Goal: Information Seeking & Learning: Understand process/instructions

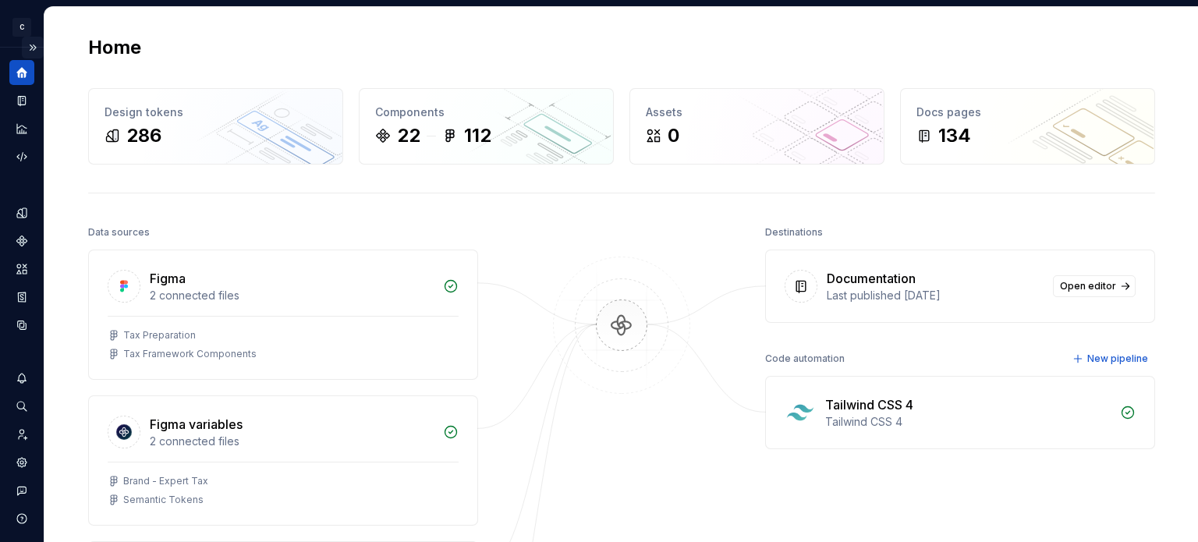
click at [23, 46] on button "Expand sidebar" at bounding box center [33, 48] width 22 height 22
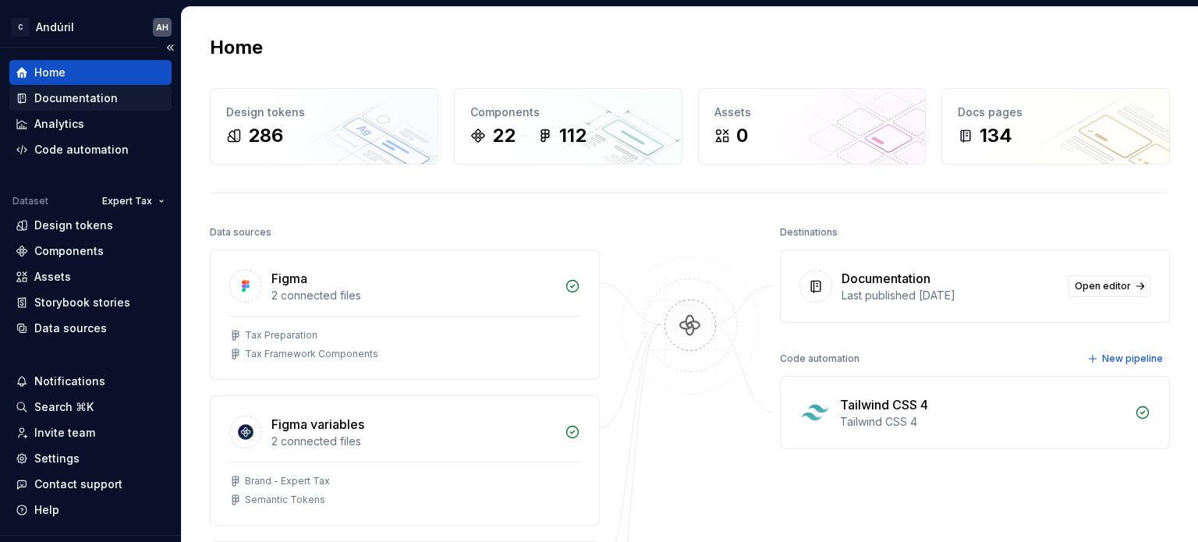
click at [80, 94] on div "Documentation" at bounding box center [75, 98] width 83 height 16
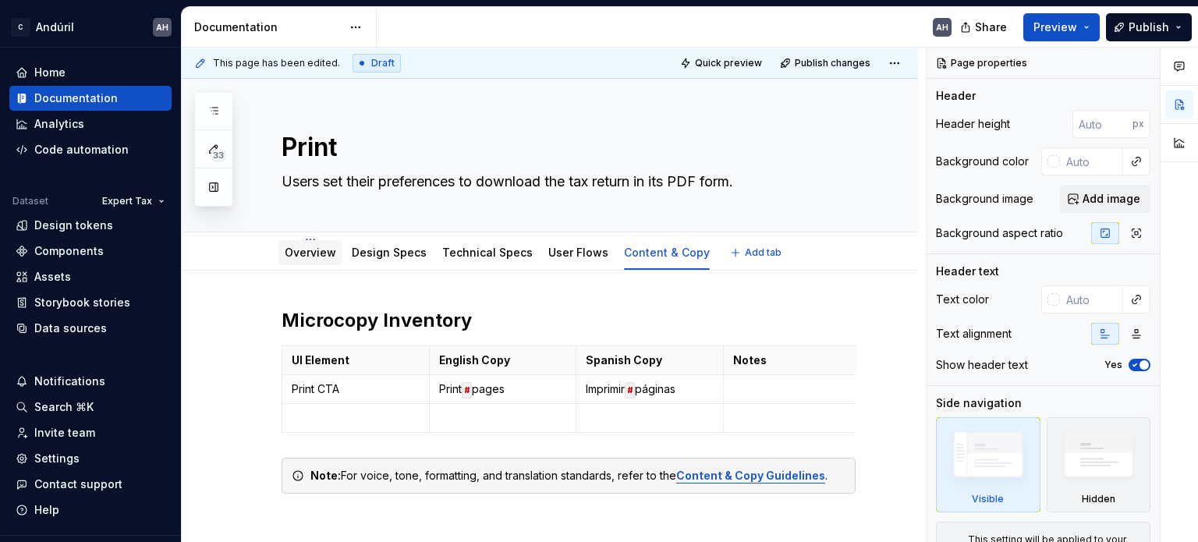
click at [315, 248] on link "Overview" at bounding box center [310, 252] width 51 height 13
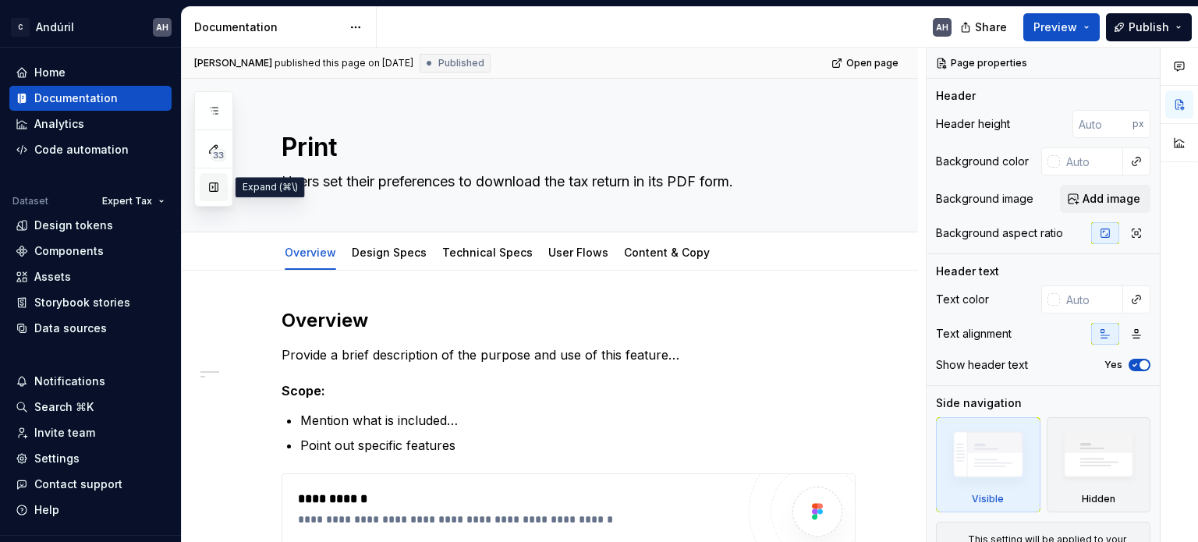
click at [216, 187] on button "button" at bounding box center [214, 187] width 28 height 28
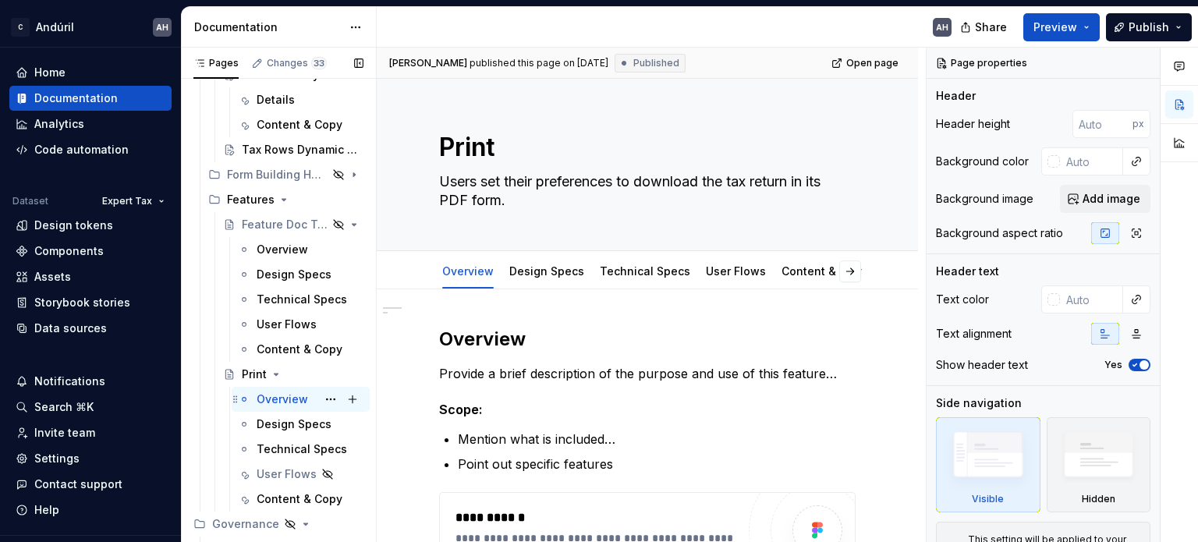
scroll to position [234, 0]
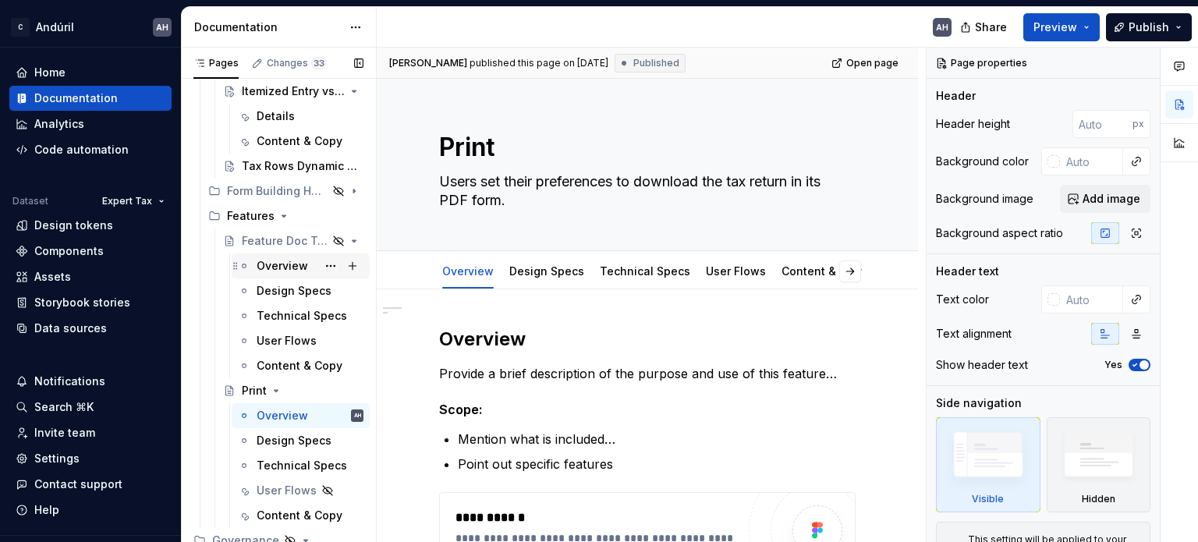
click at [271, 256] on div "Overview" at bounding box center [310, 266] width 107 height 22
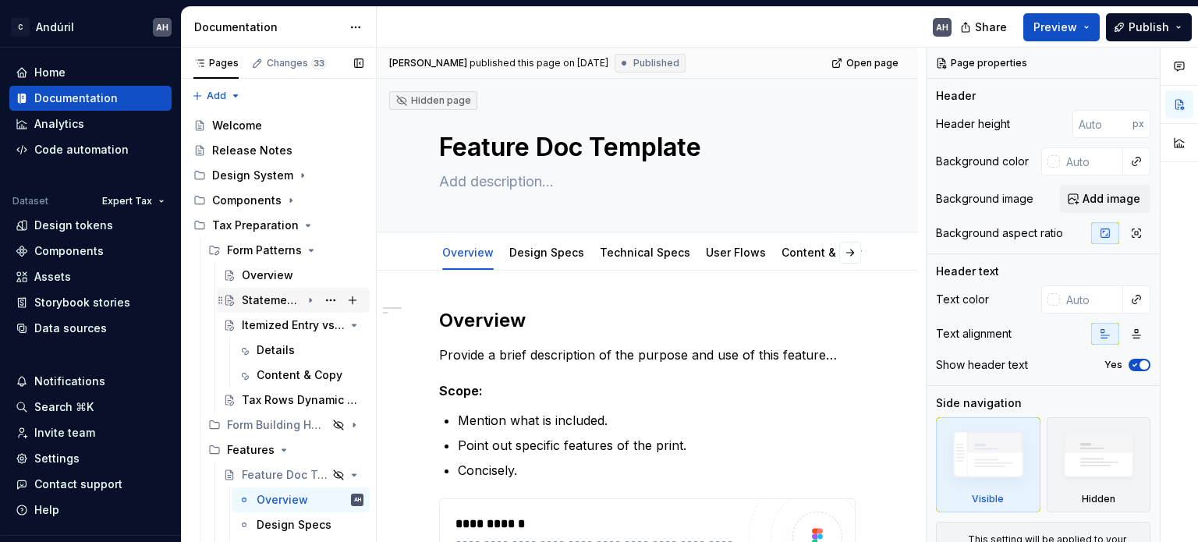
click at [271, 300] on div "Statement Attached" at bounding box center [271, 301] width 59 height 16
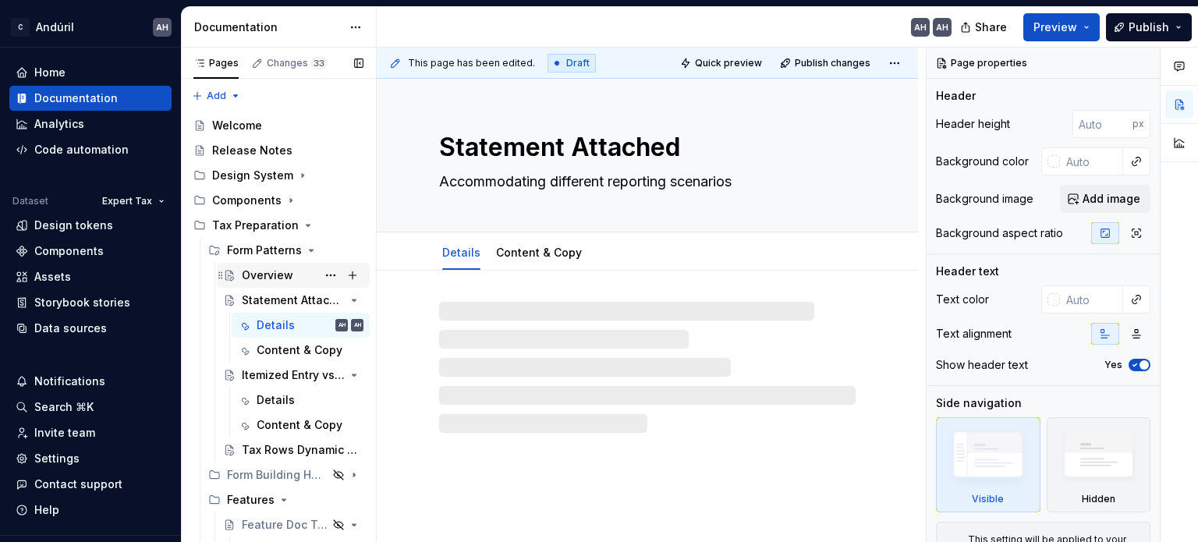
click at [268, 274] on div "Overview" at bounding box center [267, 276] width 51 height 16
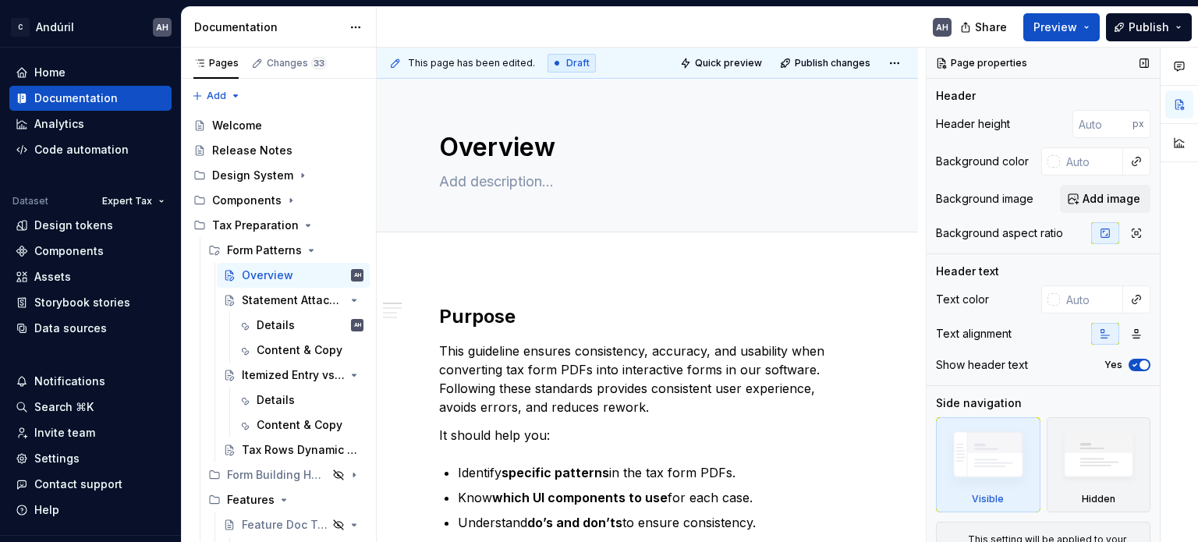
click at [1133, 359] on button "Yes" at bounding box center [1140, 365] width 22 height 12
click at [1130, 365] on span "button" at bounding box center [1134, 364] width 9 height 9
click at [1129, 366] on icon "button" at bounding box center [1135, 364] width 12 height 9
click at [1130, 367] on span "button" at bounding box center [1134, 364] width 9 height 9
type textarea "*"
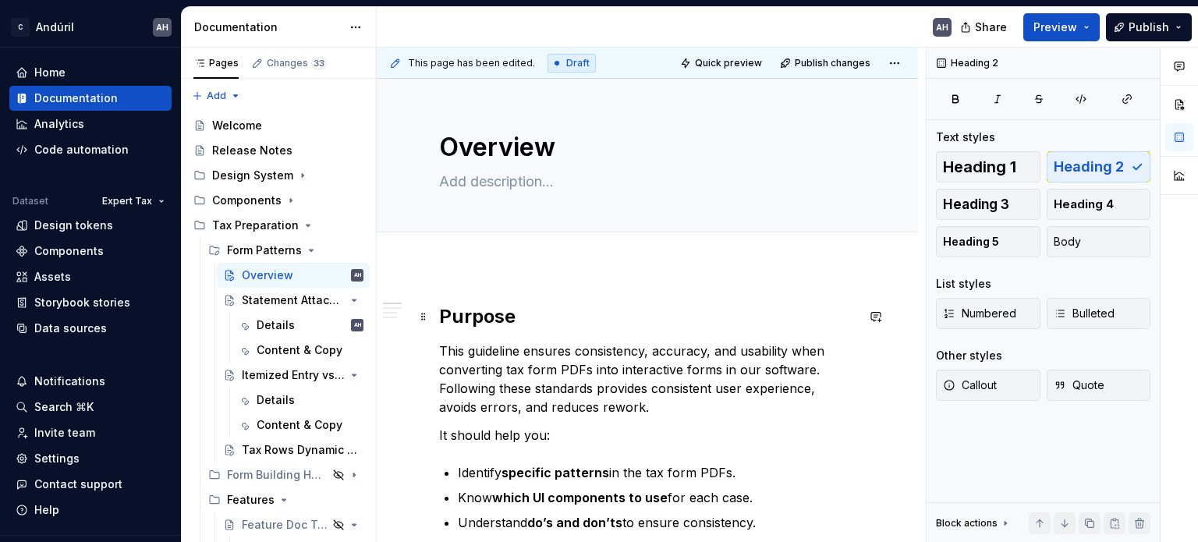
click at [455, 304] on h2 "Purpose" at bounding box center [647, 316] width 417 height 25
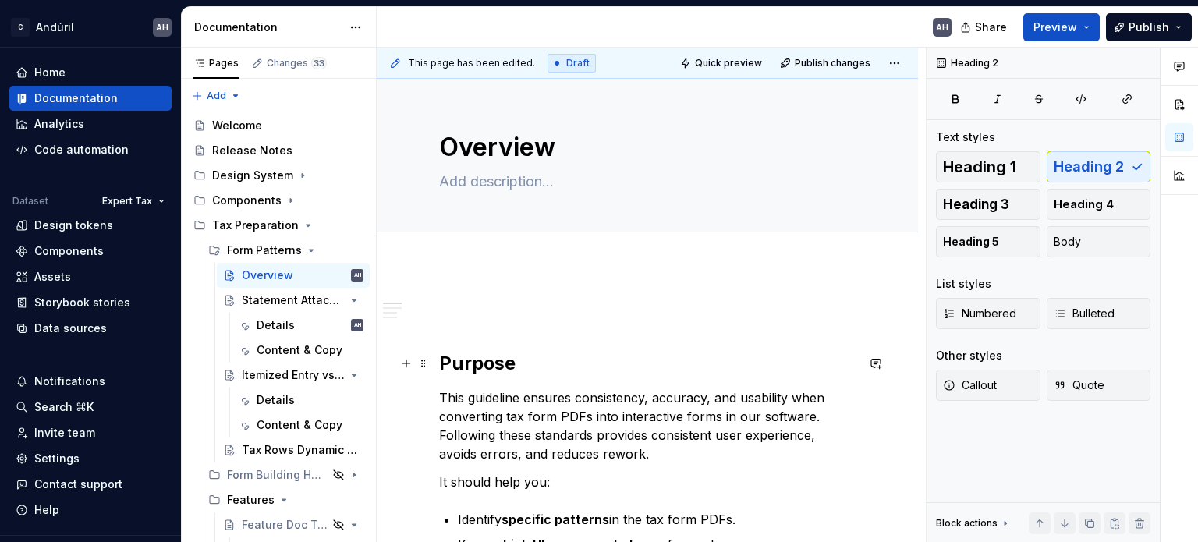
click at [445, 364] on h2 "Purpose" at bounding box center [647, 363] width 417 height 25
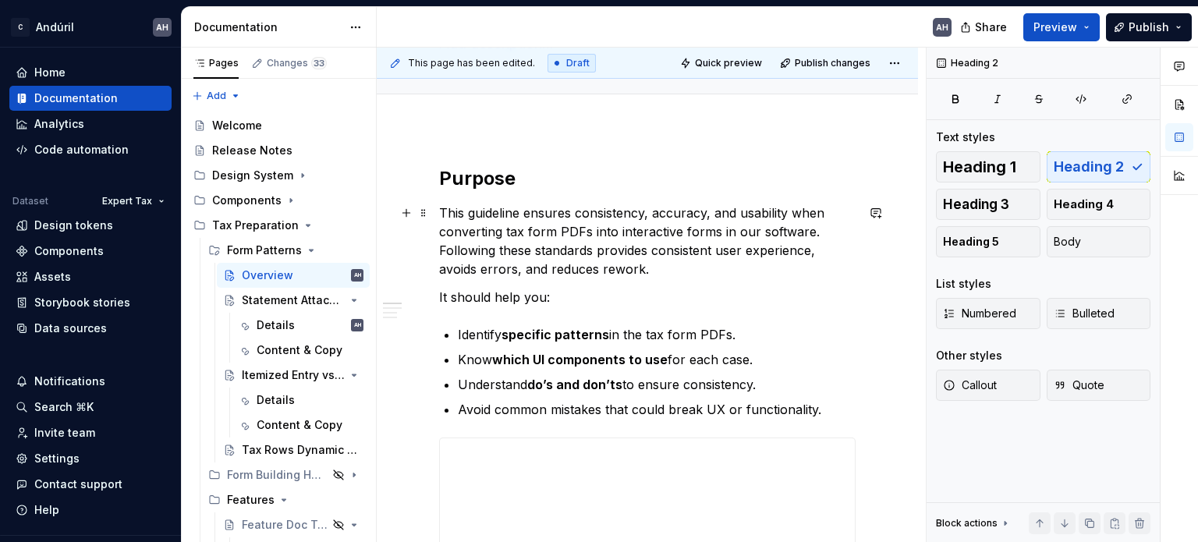
scroll to position [156, 0]
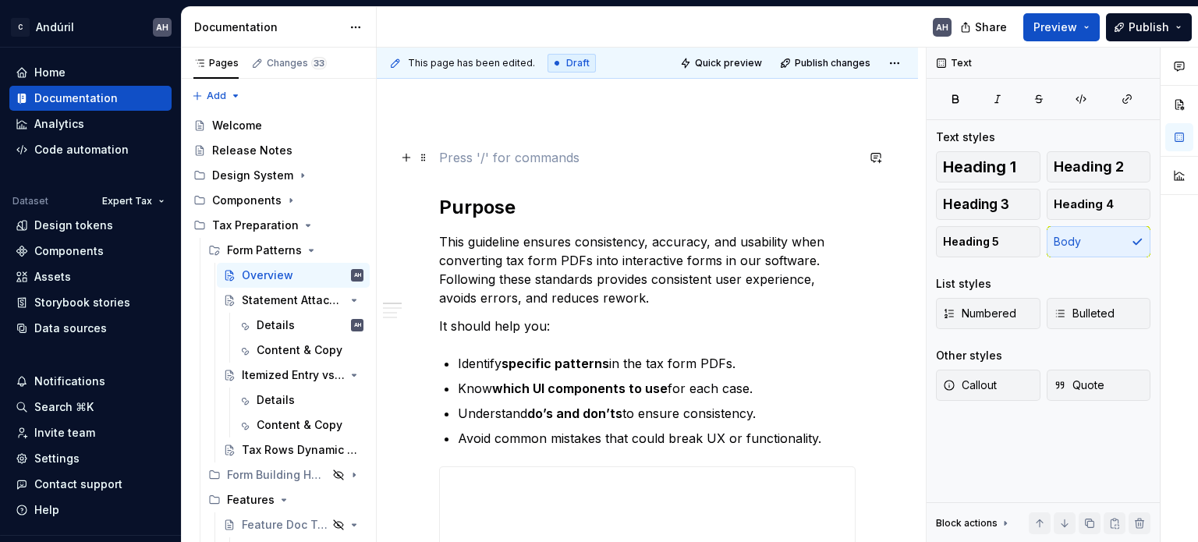
click at [490, 154] on p at bounding box center [647, 157] width 417 height 19
click at [440, 213] on h2 "Purpose" at bounding box center [647, 207] width 417 height 25
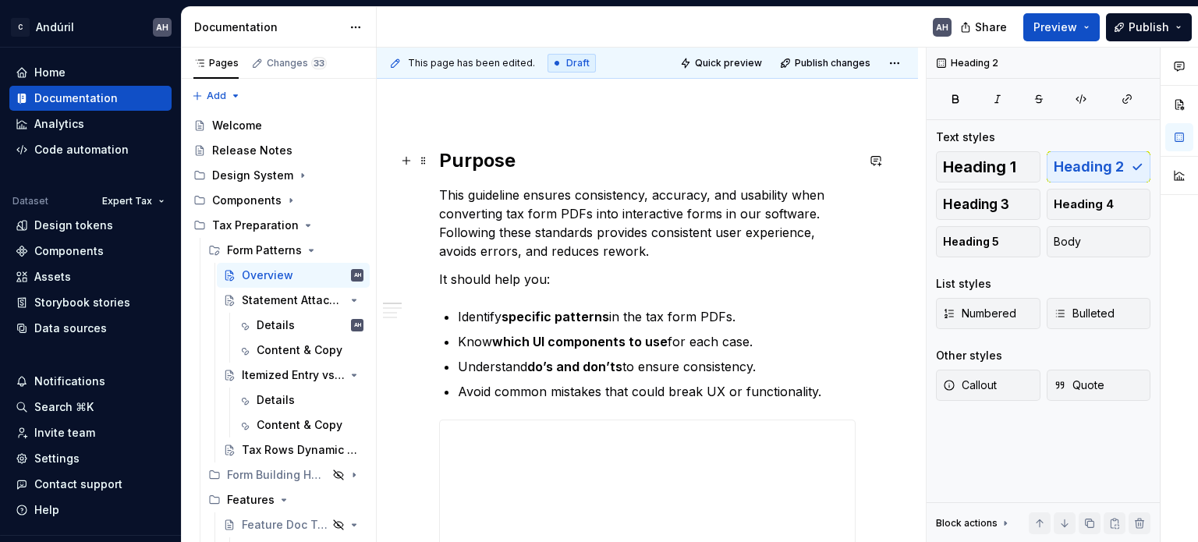
click at [463, 165] on h2 "Purpose" at bounding box center [647, 160] width 417 height 25
click at [814, 219] on p "This guideline ensures consistency, accuracy, and usability when converting tax…" at bounding box center [647, 223] width 417 height 75
click at [632, 205] on p "This guideline ensures consistency, accuracy, and usability when converting tax…" at bounding box center [647, 223] width 417 height 75
click at [640, 227] on p "This guideline ensures consistency, accuracy, and usability when converting tax…" at bounding box center [647, 223] width 417 height 75
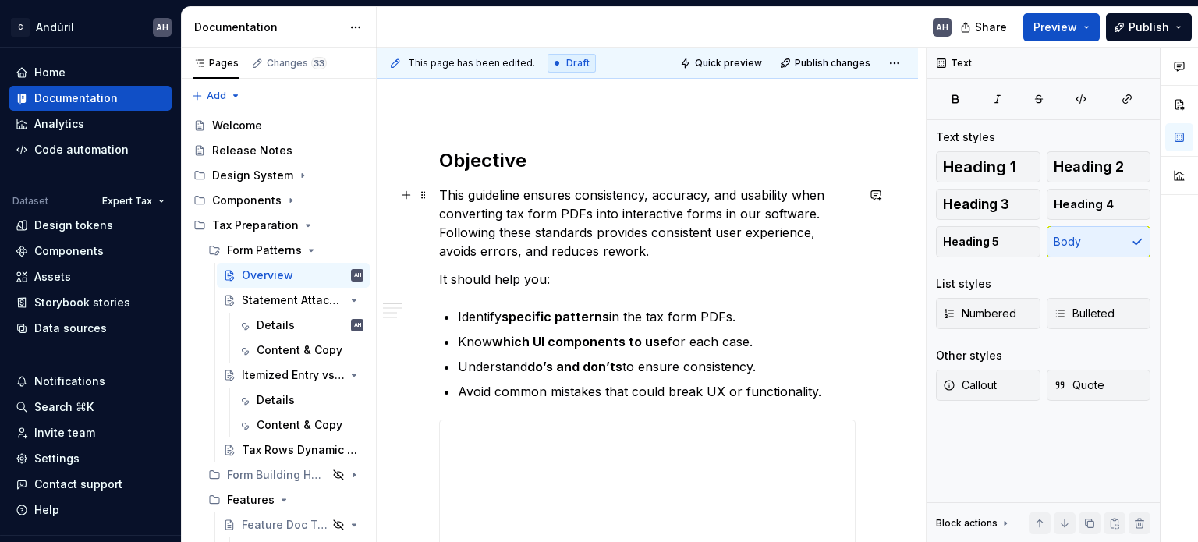
click at [538, 232] on p "This guideline ensures consistency, accuracy, and usability when converting tax…" at bounding box center [647, 223] width 417 height 75
click at [652, 254] on p "This guideline ensures consistency, accuracy, and usability when converting tax…" at bounding box center [647, 223] width 417 height 75
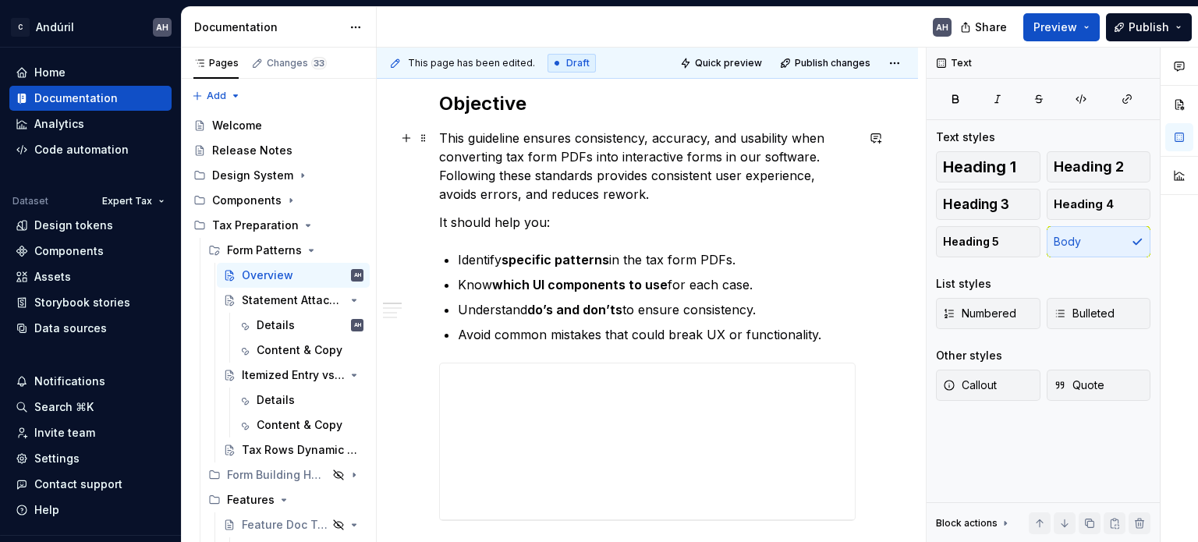
scroll to position [234, 0]
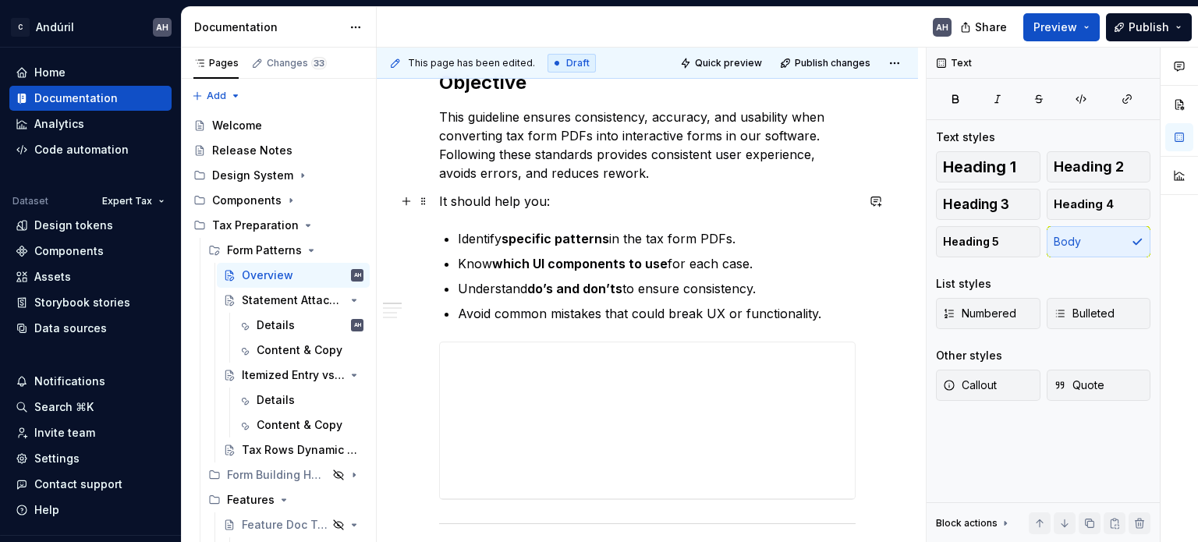
click at [573, 206] on p "It should help you:" at bounding box center [647, 201] width 417 height 19
click at [583, 249] on ul "Identify specific patterns in the tax form PDFs. Know which UI components to us…" at bounding box center [657, 276] width 398 height 94
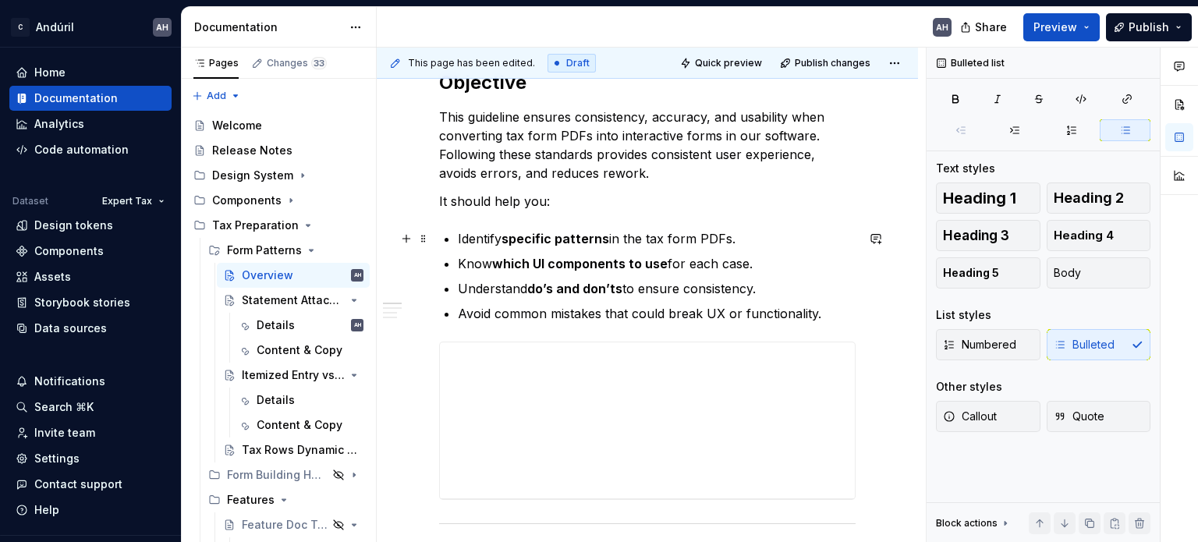
click at [686, 248] on ul "Identify specific patterns in the tax form PDFs. Know which UI components to us…" at bounding box center [657, 276] width 398 height 94
click at [765, 242] on p "Identify specific patterns in the tax form PDFs." at bounding box center [657, 238] width 398 height 19
click at [678, 242] on p "Identify specific patterns in the tax form PDFs." at bounding box center [657, 238] width 398 height 19
click at [654, 267] on strong "which UI components to use" at bounding box center [580, 264] width 176 height 16
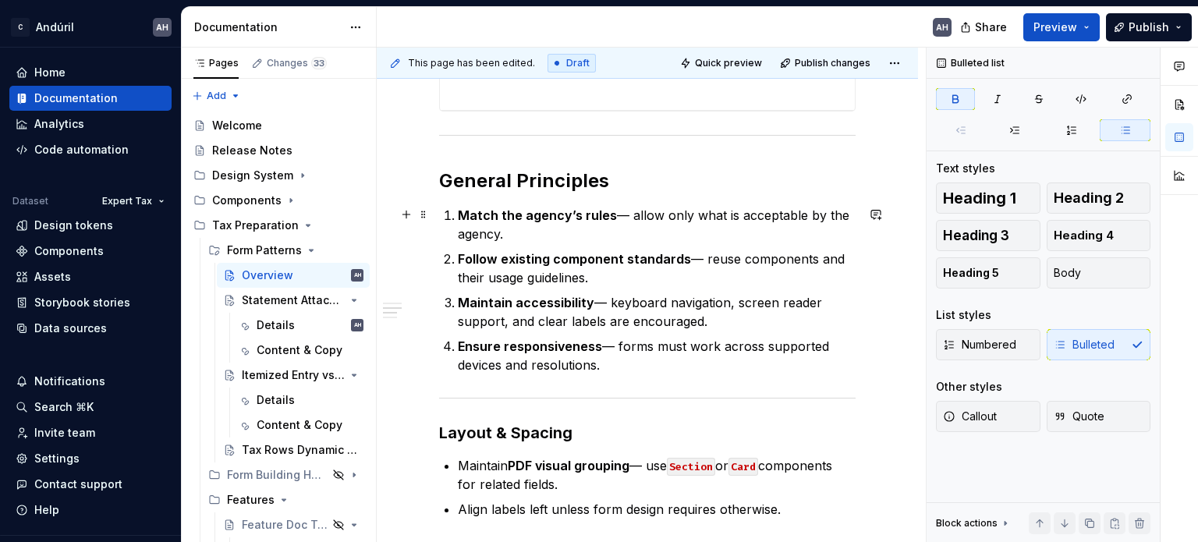
scroll to position [624, 0]
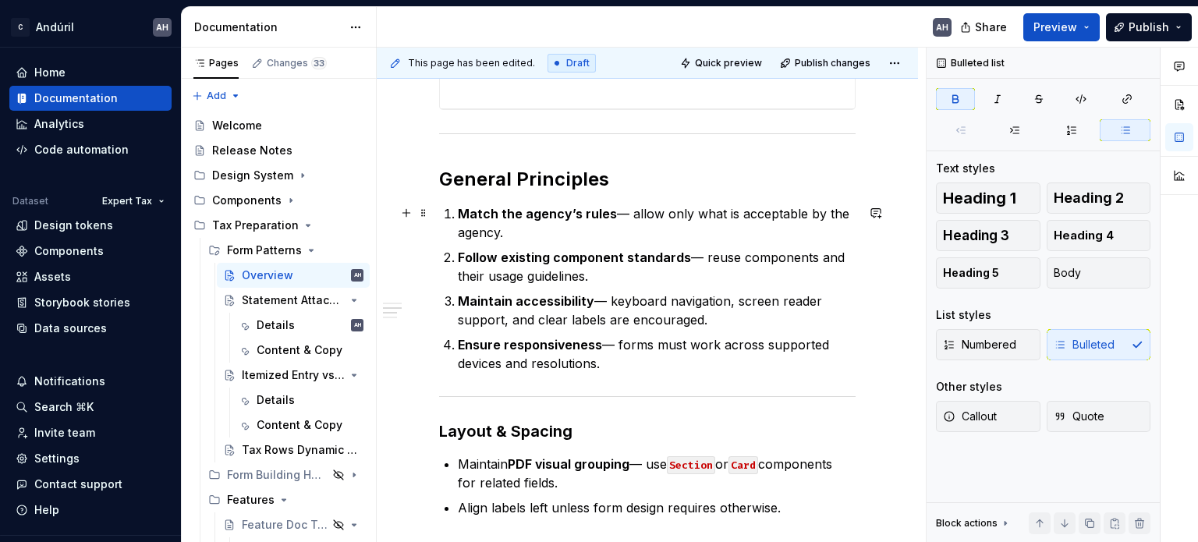
click at [612, 213] on p "Match the agency’s rules — allow only what is acceptable by the agency." at bounding box center [657, 222] width 398 height 37
click at [636, 212] on p "Match the agency’s rules — allow only what is acceptable by the agency." at bounding box center [657, 222] width 398 height 37
click at [786, 218] on p "Match the agency’s rules — allow only what is acceptable by the agency." at bounding box center [657, 222] width 398 height 37
click at [761, 235] on p "Match the agency’s rules — allow only what is acceptable by the agency." at bounding box center [657, 222] width 398 height 37
click at [629, 210] on p "Match the agency’s rules — allow only what is acceptable by the agency." at bounding box center [657, 222] width 398 height 37
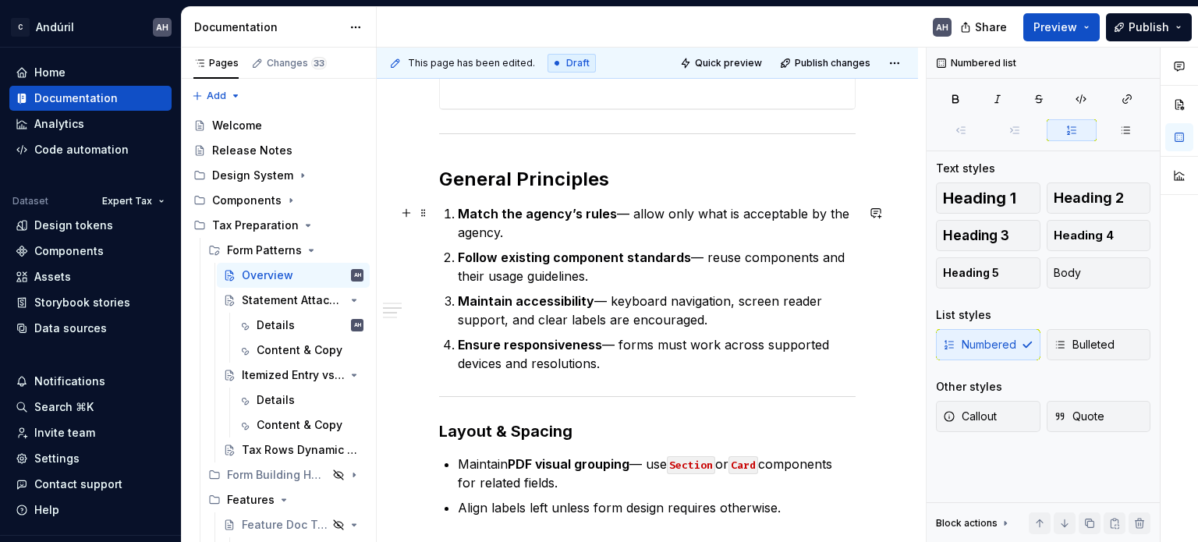
click at [614, 215] on p "Match the agency’s rules — allow only what is acceptable by the agency." at bounding box center [657, 222] width 398 height 37
click at [630, 214] on p "Match the agency’s rules — allow only what is acceptable by the agency." at bounding box center [657, 222] width 398 height 37
click at [520, 219] on strong "Match the agency’s rules" at bounding box center [537, 214] width 159 height 16
click at [543, 216] on strong "Match the agency’s rules" at bounding box center [537, 214] width 159 height 16
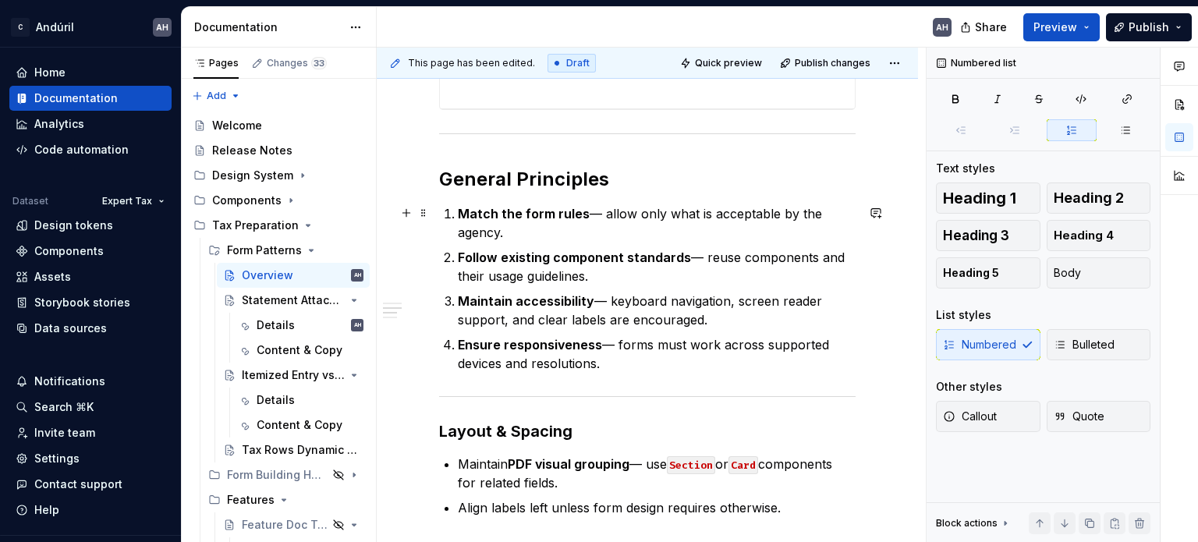
click at [532, 228] on p "Match the form rules — allow only what is acceptable by the agency." at bounding box center [657, 222] width 398 height 37
click at [607, 280] on p "Follow existing component standards — reuse components and their usage guidelin…" at bounding box center [657, 266] width 398 height 37
click at [699, 257] on p "Follow existing component standards — reuse components and their usage guidelin…" at bounding box center [657, 266] width 398 height 37
click at [716, 259] on p "Follow existing component standards — reuse components and their usage guidelin…" at bounding box center [657, 266] width 398 height 37
click at [798, 254] on p "Follow existing component standards — reuse components and their usage guidelin…" at bounding box center [657, 266] width 398 height 37
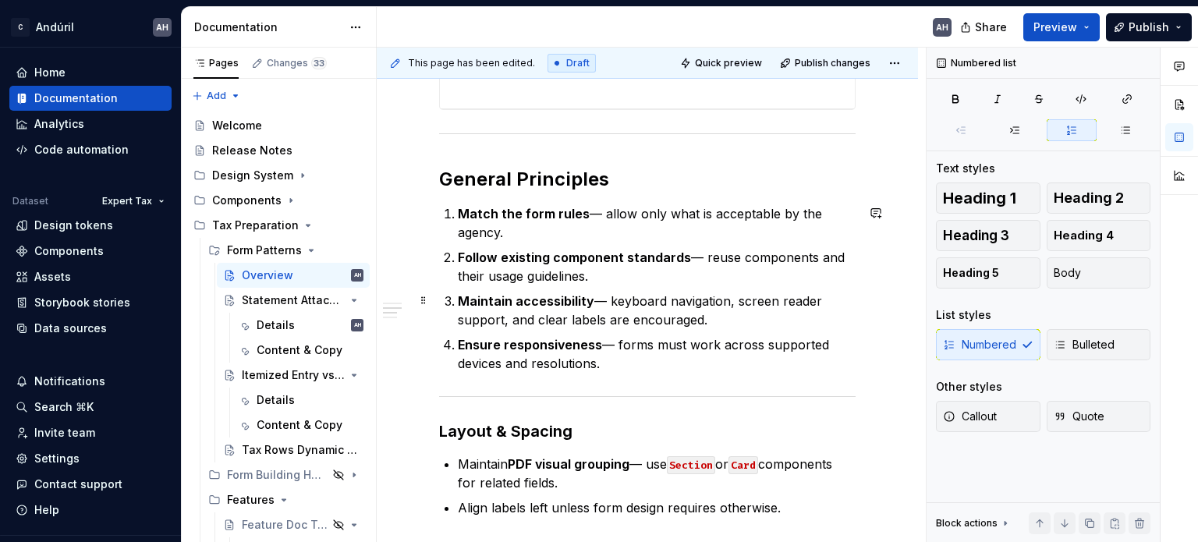
click at [619, 296] on p "Maintain accessibility — keyboard navigation, screen reader support, and clear …" at bounding box center [657, 310] width 398 height 37
click at [578, 325] on p "Maintain accessibility — keyboard navigation, screen reader support, and clear …" at bounding box center [657, 310] width 398 height 37
click at [715, 317] on p "Maintain accessibility — keyboard navigation, screen reader support, and clear …" at bounding box center [657, 310] width 398 height 37
click at [655, 363] on p "Ensure responsiveness — forms must work across supported devices and resolution…" at bounding box center [657, 353] width 398 height 37
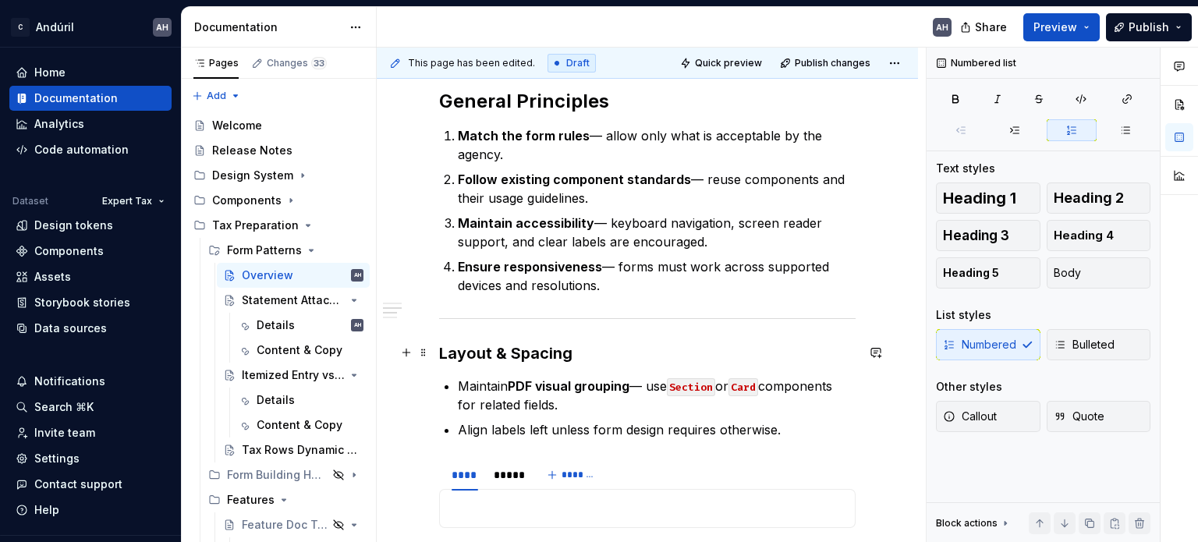
click at [606, 359] on h3 "Layout & Spacing" at bounding box center [647, 353] width 417 height 22
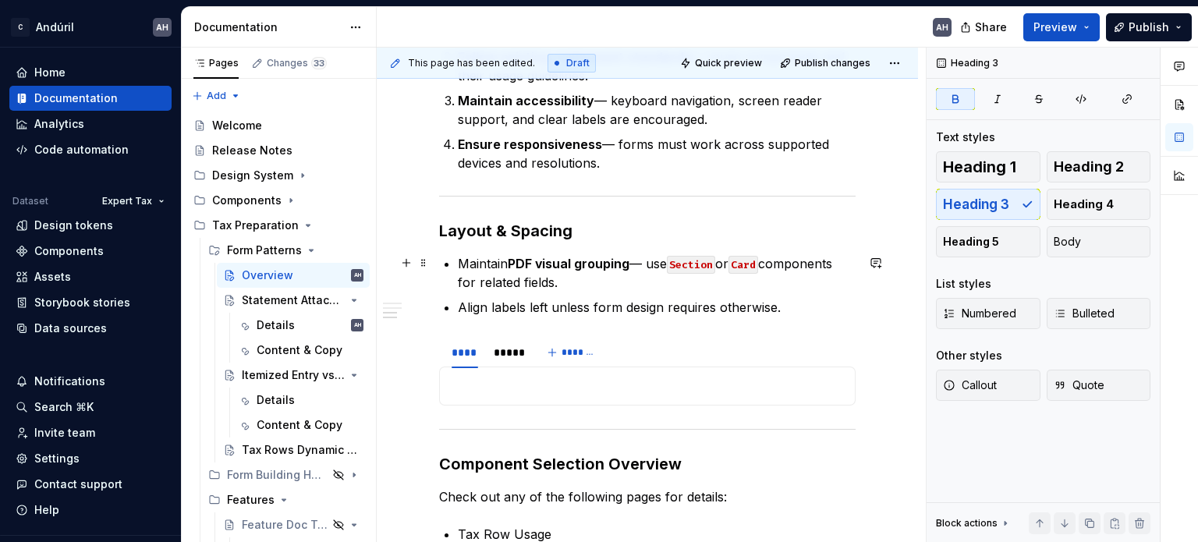
scroll to position [858, 0]
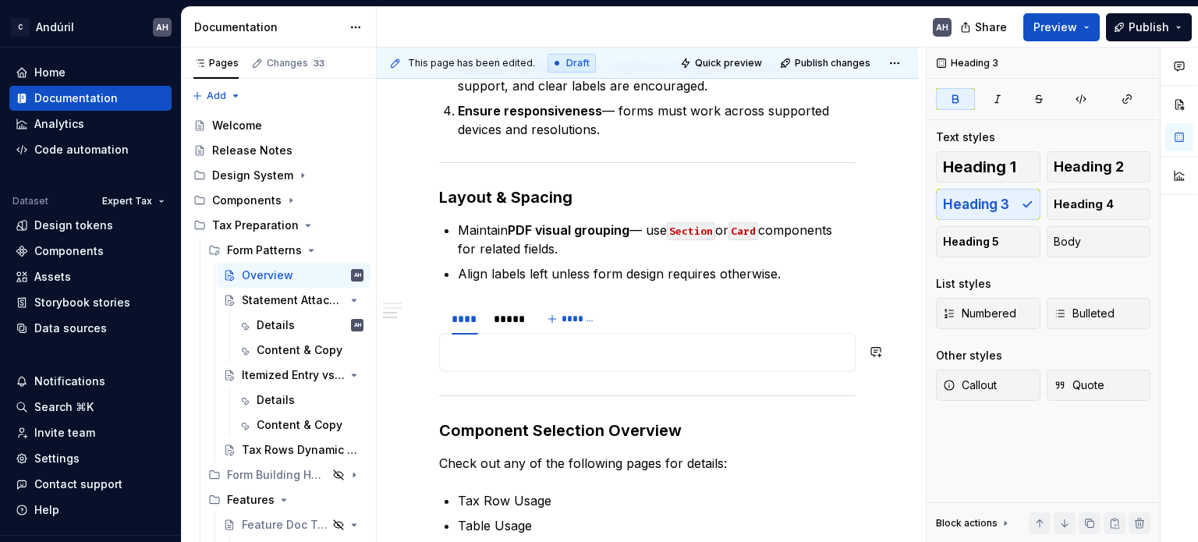
click at [574, 361] on div "Q: What happens if the part is divided into more than one page in the pdf? A:" at bounding box center [647, 352] width 417 height 39
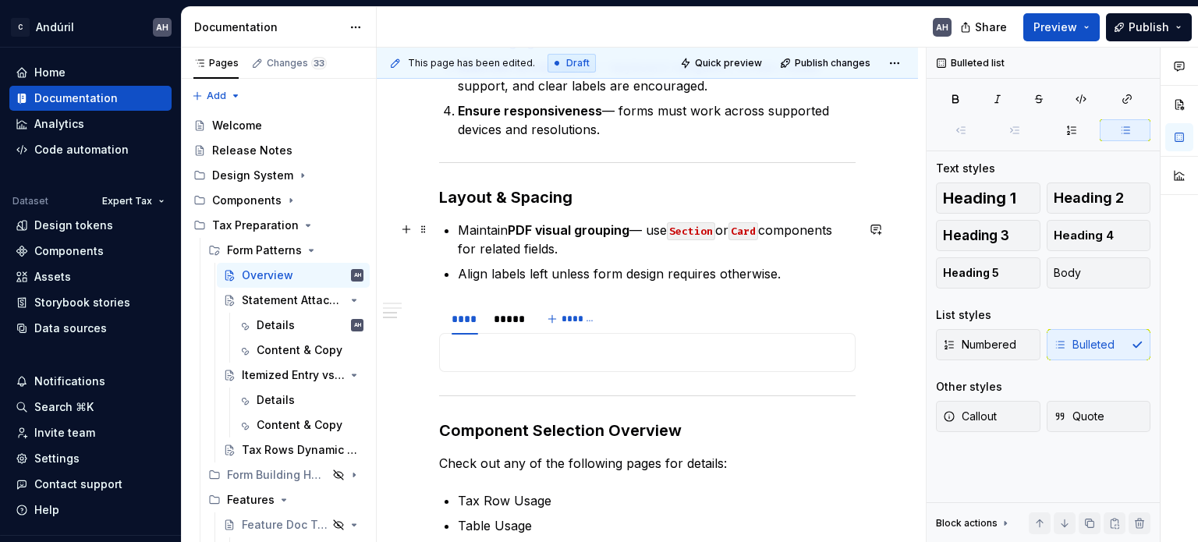
click at [574, 251] on p "Maintain PDF visual grouping — use Section or Card components for related field…" at bounding box center [657, 239] width 398 height 37
click at [655, 222] on p "Maintain PDF visual grouping — use Section or Card components for related field…" at bounding box center [657, 239] width 398 height 37
click at [701, 232] on code "Section" at bounding box center [691, 231] width 48 height 18
click at [807, 233] on p "Maintain PDF visual grouping — use Section or Card components for related field…" at bounding box center [657, 239] width 398 height 37
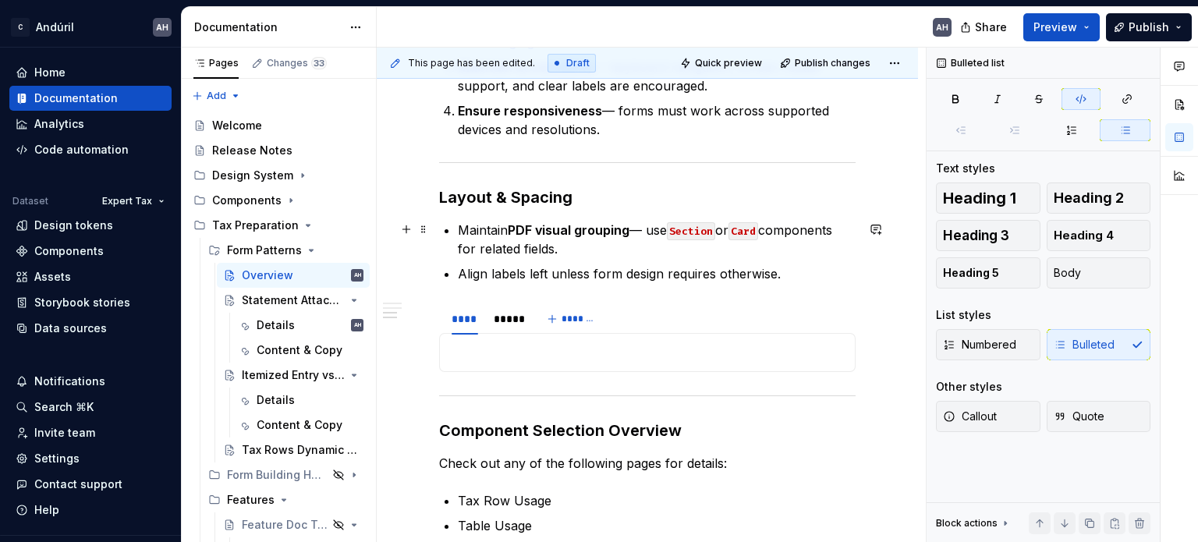
click at [705, 236] on code "Section" at bounding box center [691, 231] width 48 height 18
click at [676, 243] on p "Maintain PDF visual grouping — use Section or Card components for related field…" at bounding box center [657, 239] width 398 height 37
click at [531, 274] on p "Align labels left unless form design requires otherwise." at bounding box center [657, 273] width 398 height 19
click at [799, 273] on p "Align labels left unless form design requires otherwise." at bounding box center [657, 273] width 398 height 19
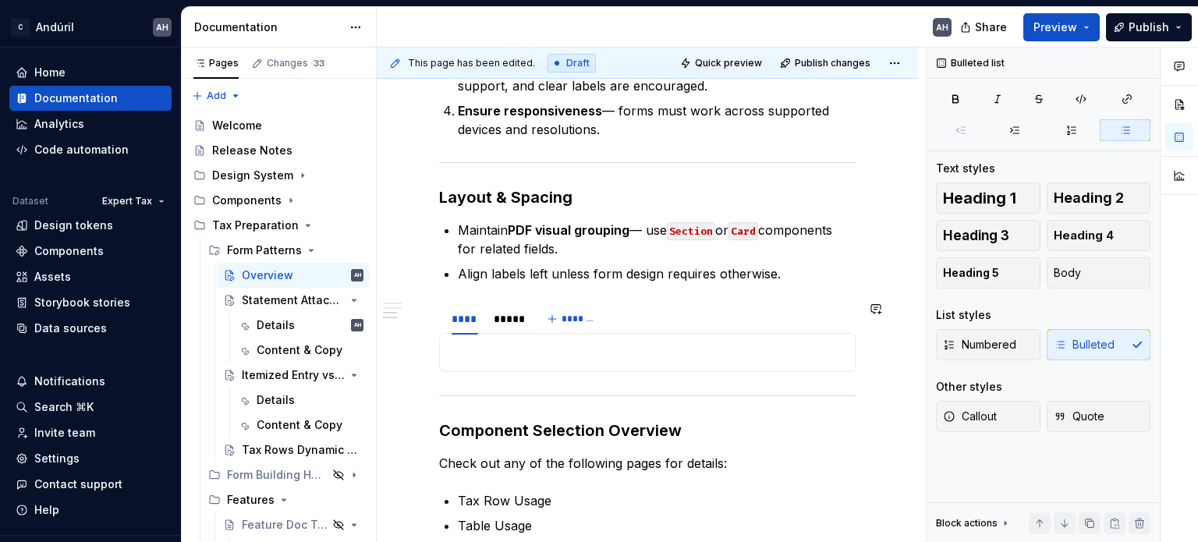
click at [527, 357] on p at bounding box center [647, 352] width 396 height 19
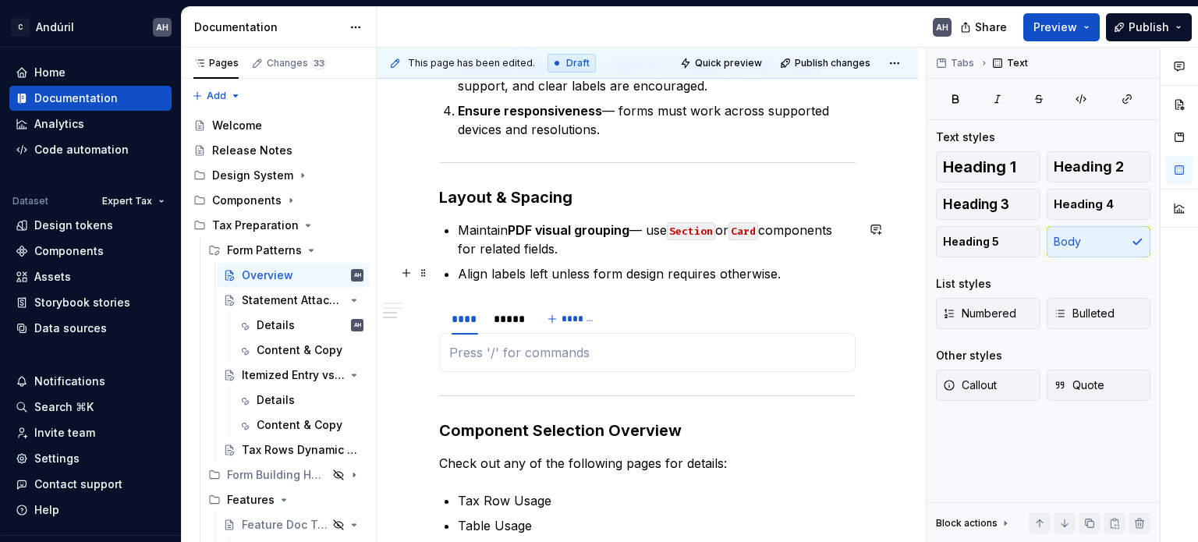
click at [794, 274] on p "Align labels left unless form design requires otherwise." at bounding box center [657, 273] width 398 height 19
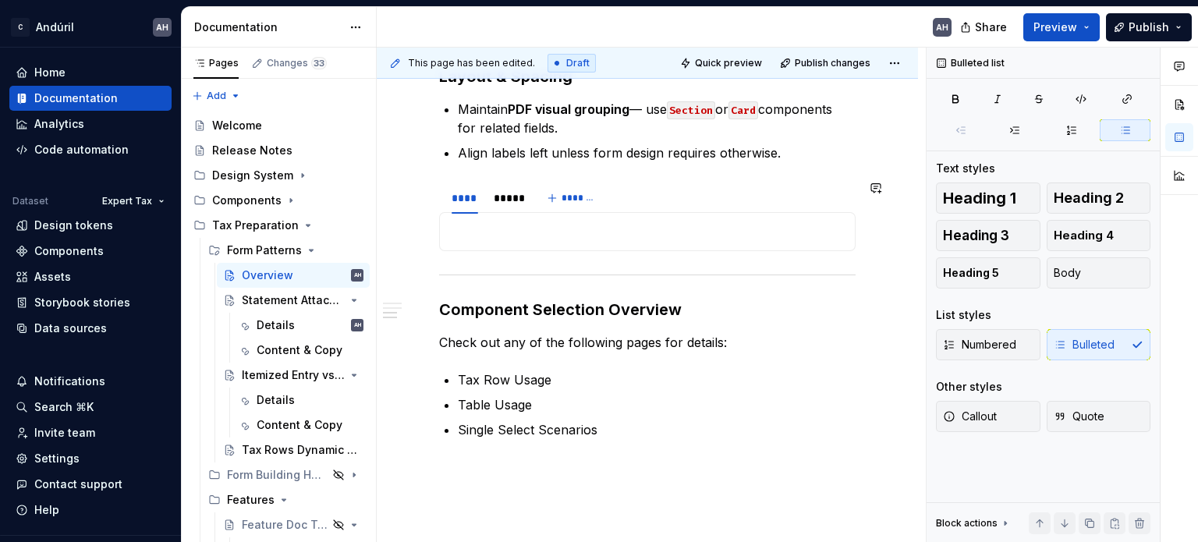
scroll to position [1014, 0]
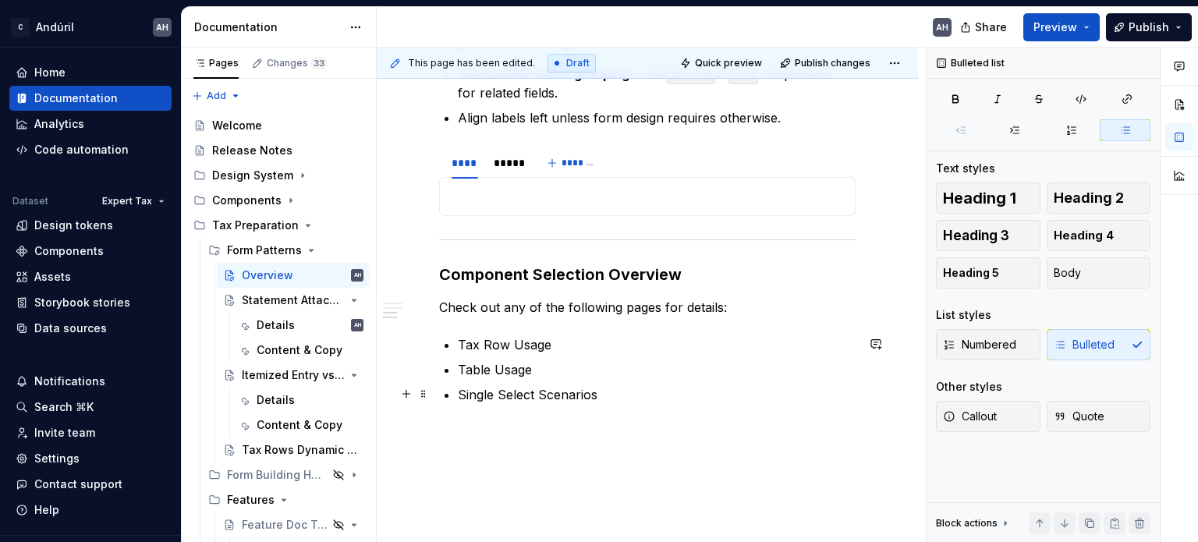
click at [623, 402] on p "Single Select Scenarios" at bounding box center [657, 394] width 398 height 19
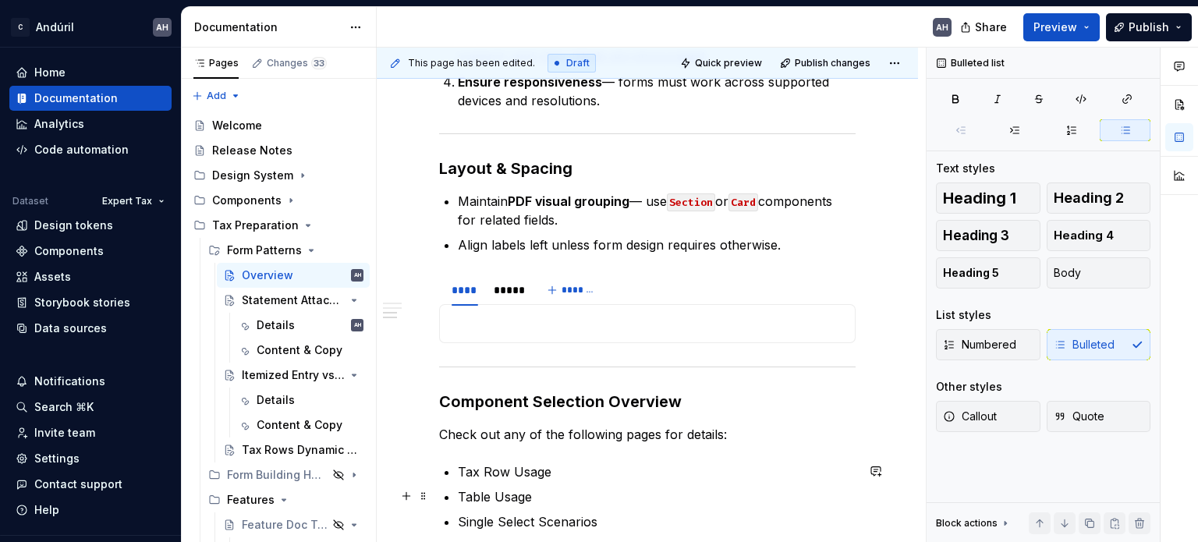
scroll to position [858, 0]
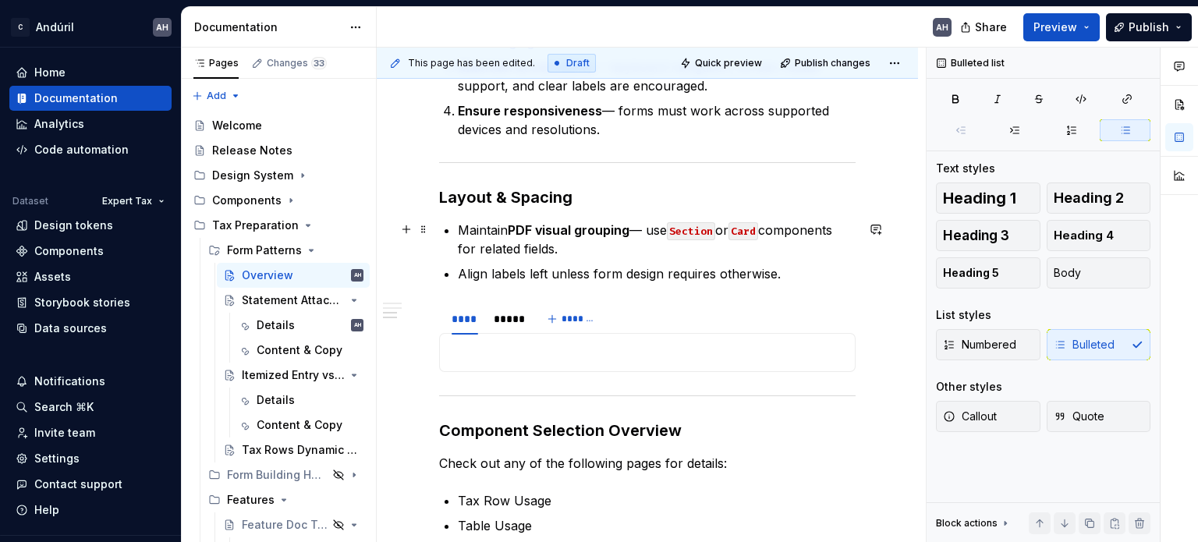
click at [585, 243] on p "Maintain PDF visual grouping — use Section or Card components for related field…" at bounding box center [657, 239] width 398 height 37
click at [565, 252] on p "Maintain PDF visual grouping — use Section or Card components for related field…" at bounding box center [657, 239] width 398 height 37
click at [612, 232] on strong "PDF visual grouping" at bounding box center [569, 230] width 122 height 16
click at [659, 252] on p "Maintain PDF visual grouping — use Section or Card components for related field…" at bounding box center [657, 239] width 398 height 37
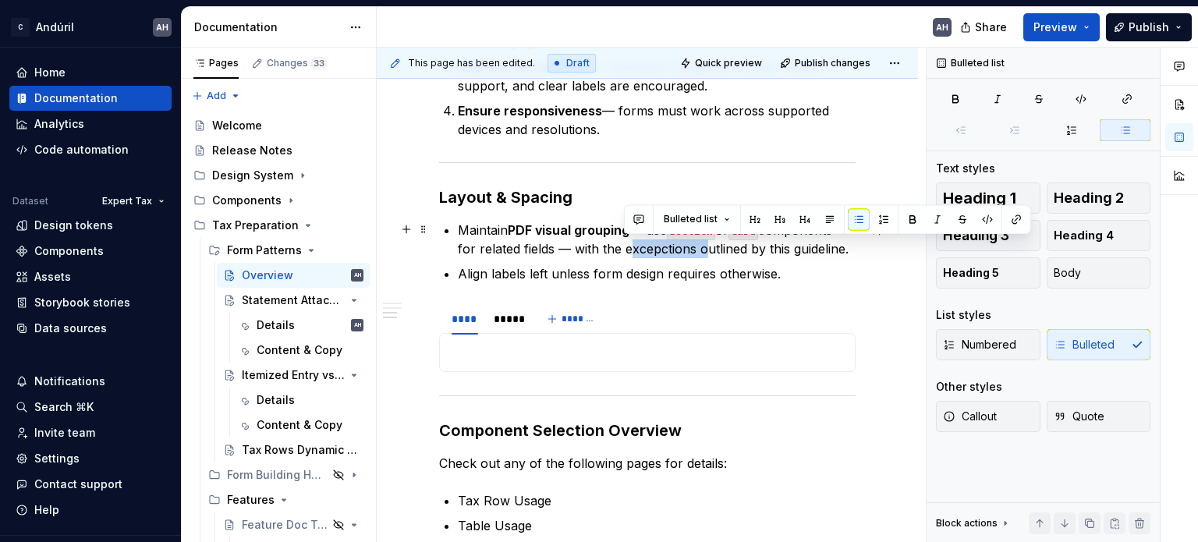
click at [659, 252] on p "Maintain PDF visual grouping — use Section or Card components for related field…" at bounding box center [657, 239] width 398 height 37
drag, startPoint x: 659, startPoint y: 252, endPoint x: 644, endPoint y: 246, distance: 15.8
click at [644, 246] on p "Maintain PDF visual grouping — use Section or Card components for related field…" at bounding box center [657, 239] width 398 height 37
drag, startPoint x: 644, startPoint y: 246, endPoint x: 624, endPoint y: 254, distance: 21.5
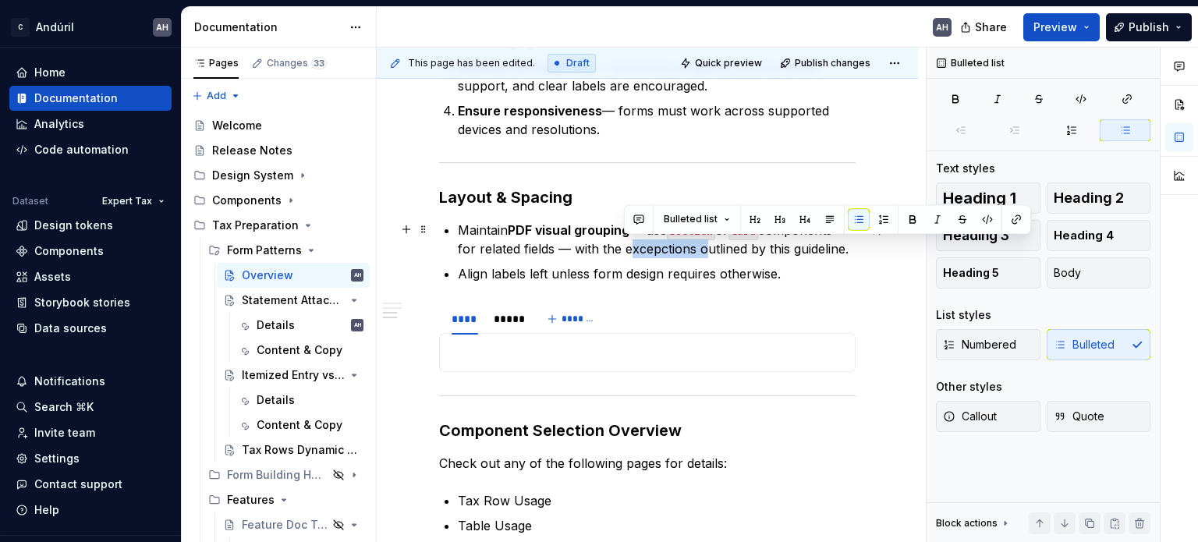
click at [624, 254] on p "Maintain PDF visual grouping — use Section or Card components for related field…" at bounding box center [657, 239] width 398 height 37
click at [640, 252] on p "Maintain PDF visual grouping — use Section or Card components for related field…" at bounding box center [657, 239] width 398 height 37
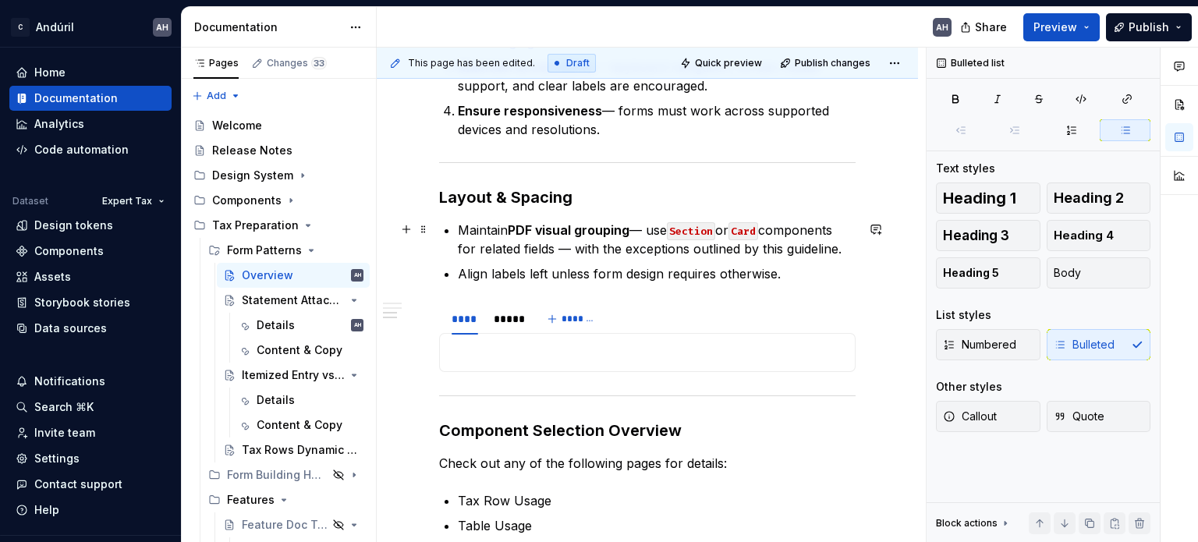
click at [615, 251] on p "Maintain PDF visual grouping — use Section or Card components for related field…" at bounding box center [657, 239] width 398 height 37
click at [787, 254] on p "Maintain PDF visual grouping — use Section or Card components for related field…" at bounding box center [657, 239] width 398 height 37
click at [842, 251] on p "Maintain PDF visual grouping — use Section or Card components for related field…" at bounding box center [657, 239] width 398 height 37
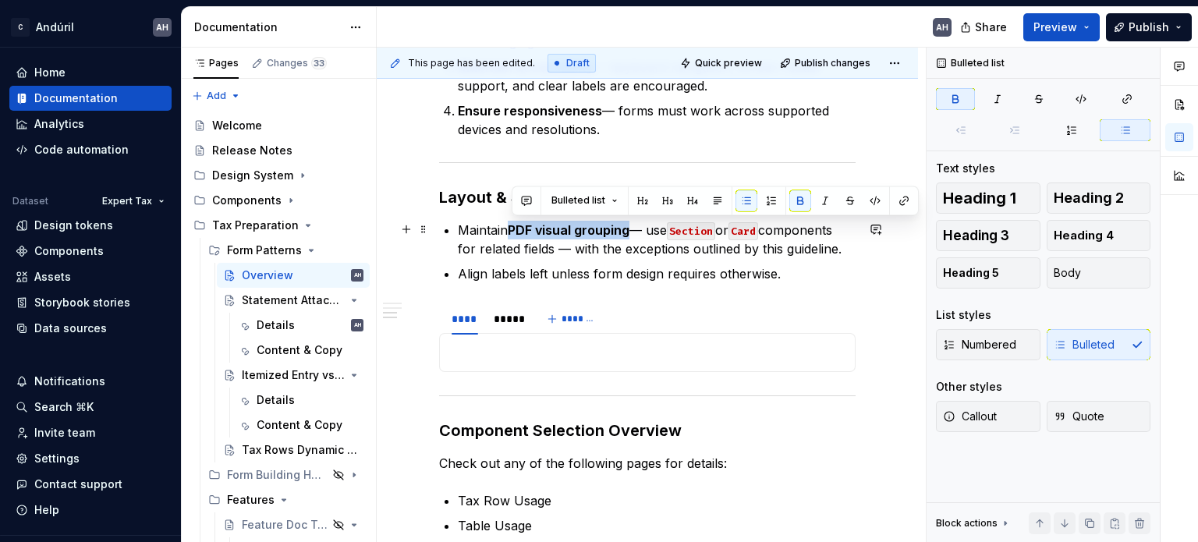
drag, startPoint x: 633, startPoint y: 229, endPoint x: 514, endPoint y: 233, distance: 118.6
click at [514, 233] on p "Maintain PDF visual grouping — use Section or Card components for related field…" at bounding box center [657, 239] width 398 height 37
click at [667, 261] on ul "Maintain PDF visual grouping — use Section or Card components for related field…" at bounding box center [657, 252] width 398 height 62
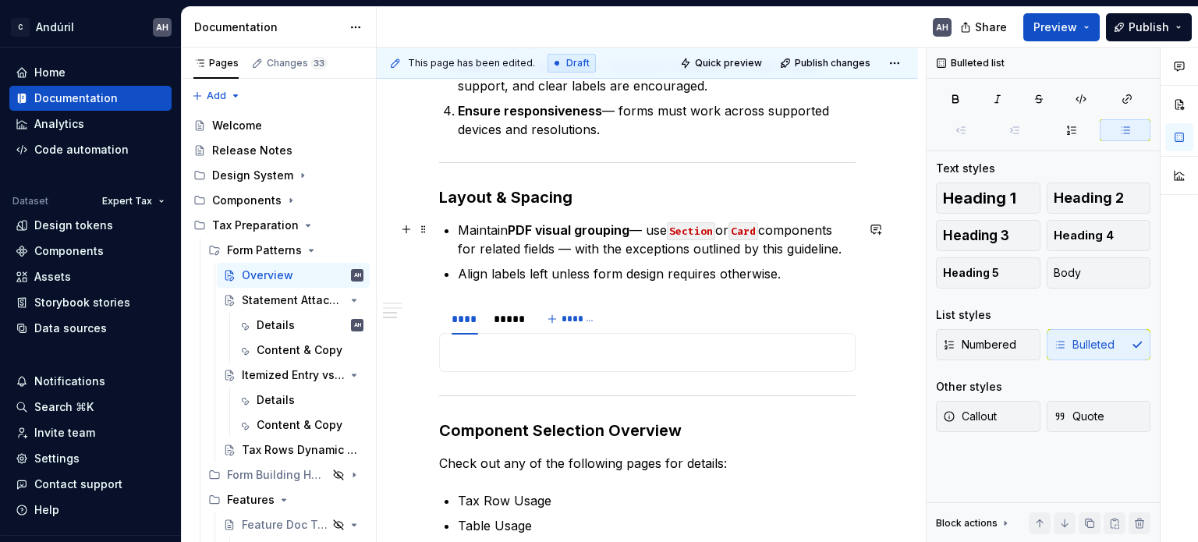
click at [636, 236] on p "Maintain PDF visual grouping — use Section or Card components for related field…" at bounding box center [657, 239] width 398 height 37
click at [786, 278] on p "Align labels left unless form design requires otherwise." at bounding box center [657, 273] width 398 height 19
click at [793, 273] on p "Align labels left unless form design requires otherwise." at bounding box center [657, 273] width 398 height 19
type textarea "*"
